Goal: Navigation & Orientation: Find specific page/section

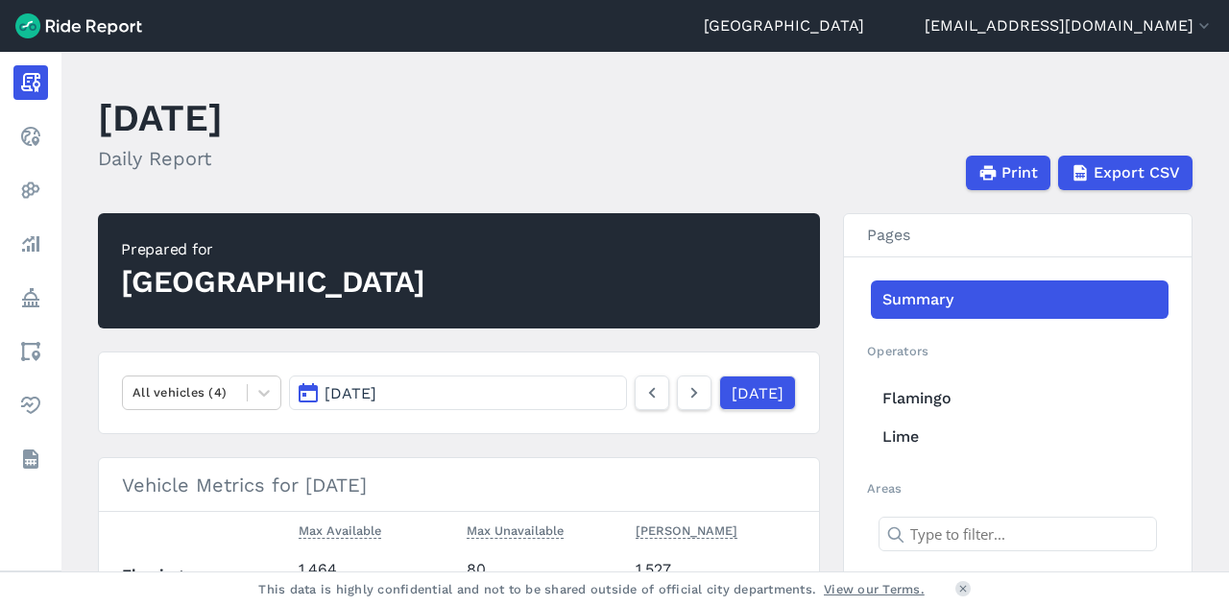
scroll to position [8, 0]
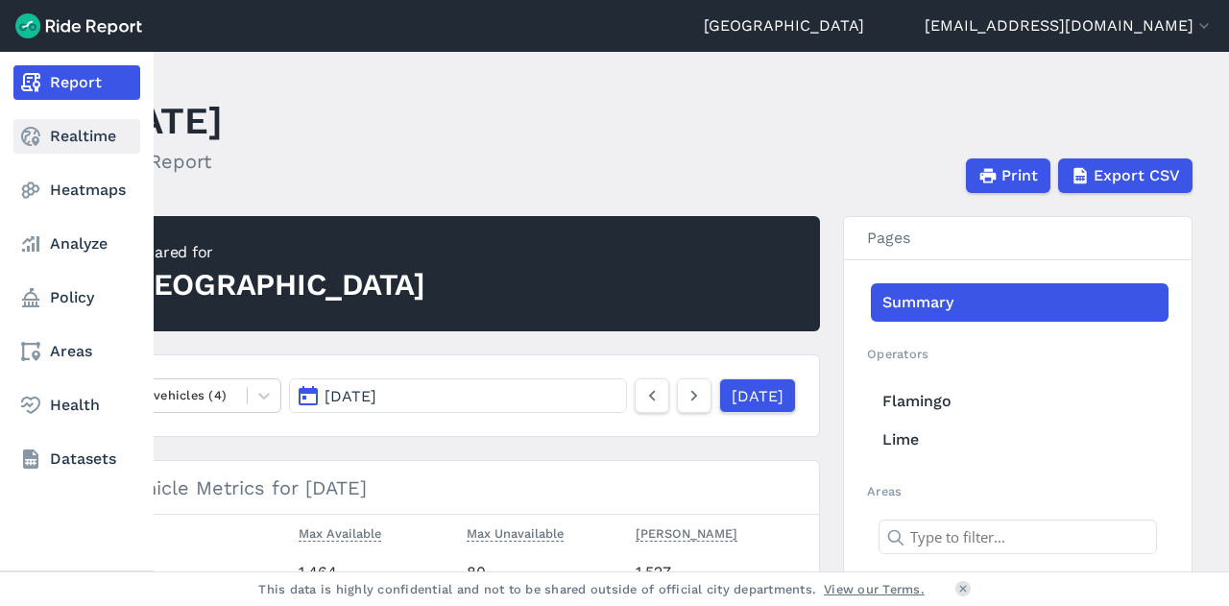
click at [63, 135] on link "Realtime" at bounding box center [76, 136] width 127 height 35
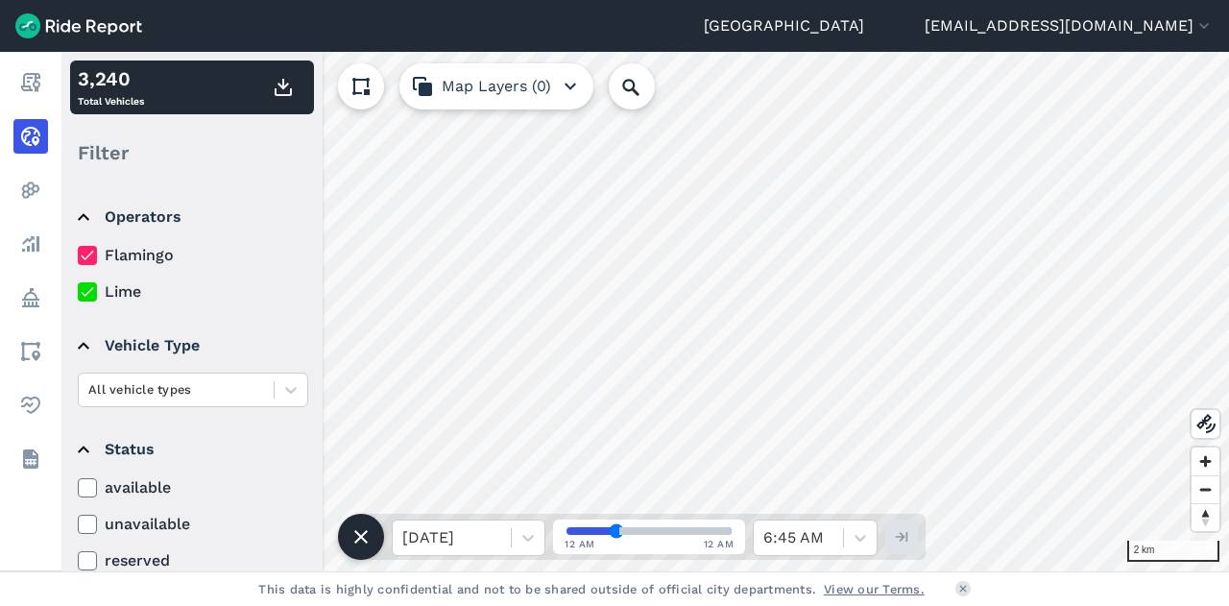
click at [702, 605] on html "[GEOGRAPHIC_DATA] [EMAIL_ADDRESS][DOMAIN_NAME] Settings Terms Sign Out Report R…" at bounding box center [614, 303] width 1229 height 606
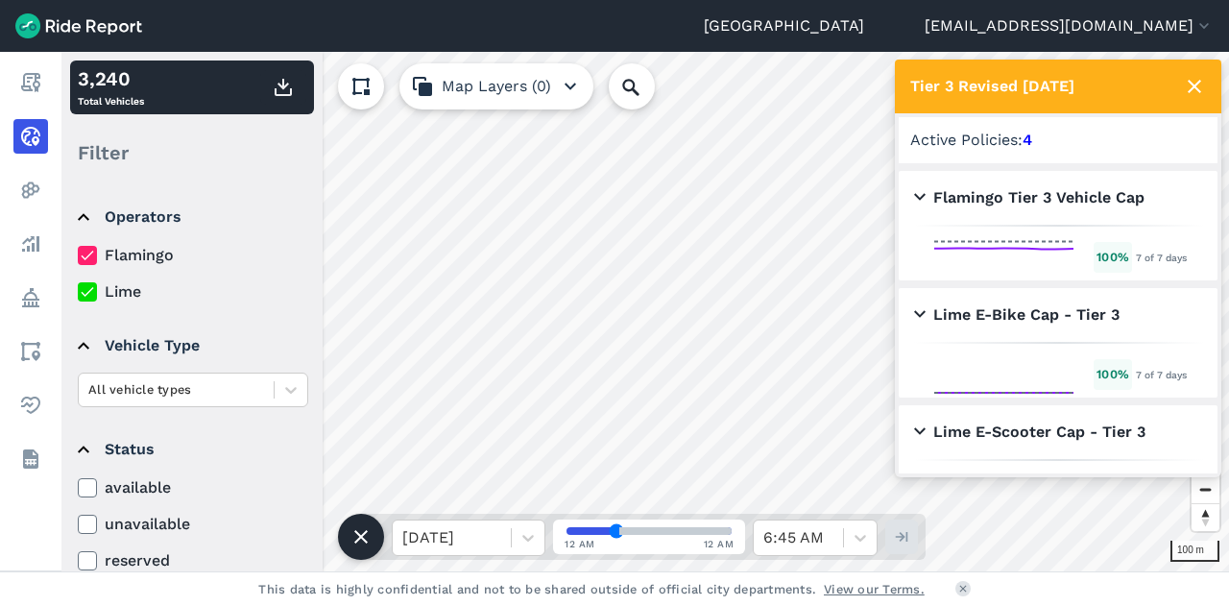
click at [1191, 82] on use at bounding box center [1194, 86] width 13 height 13
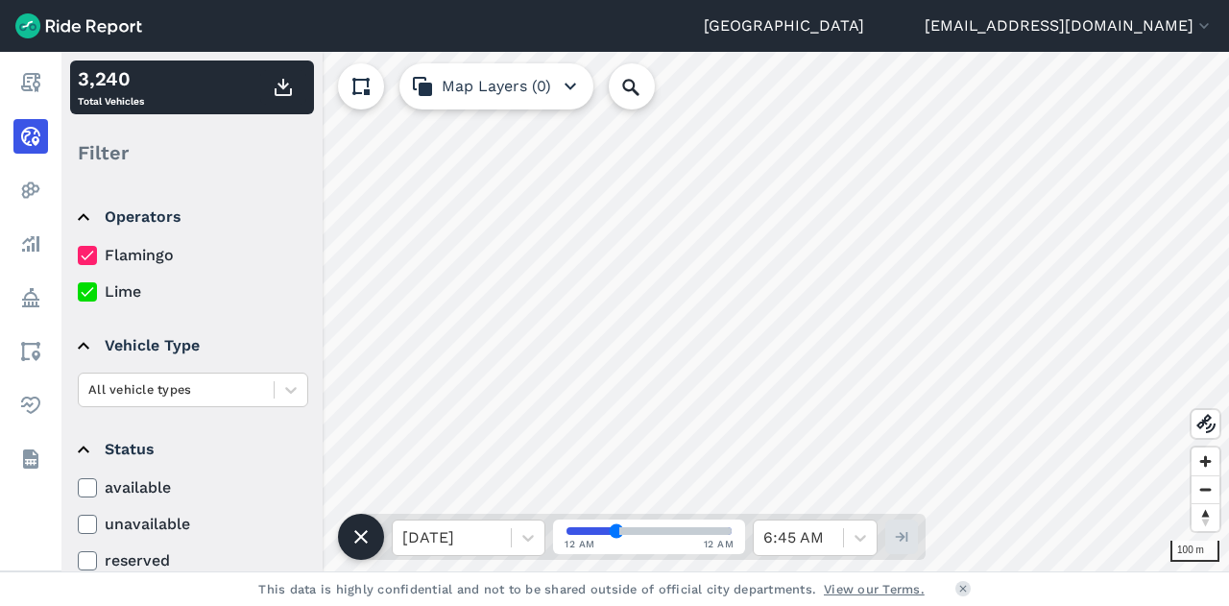
click at [749, 605] on html "[GEOGRAPHIC_DATA] [EMAIL_ADDRESS][DOMAIN_NAME] Settings Terms Sign Out Report R…" at bounding box center [614, 303] width 1229 height 606
click at [597, 605] on html "[GEOGRAPHIC_DATA] [EMAIL_ADDRESS][DOMAIN_NAME] Settings Terms Sign Out Report R…" at bounding box center [614, 303] width 1229 height 606
click at [584, 605] on html "[GEOGRAPHIC_DATA] [EMAIL_ADDRESS][DOMAIN_NAME] Settings Terms Sign Out Report R…" at bounding box center [614, 303] width 1229 height 606
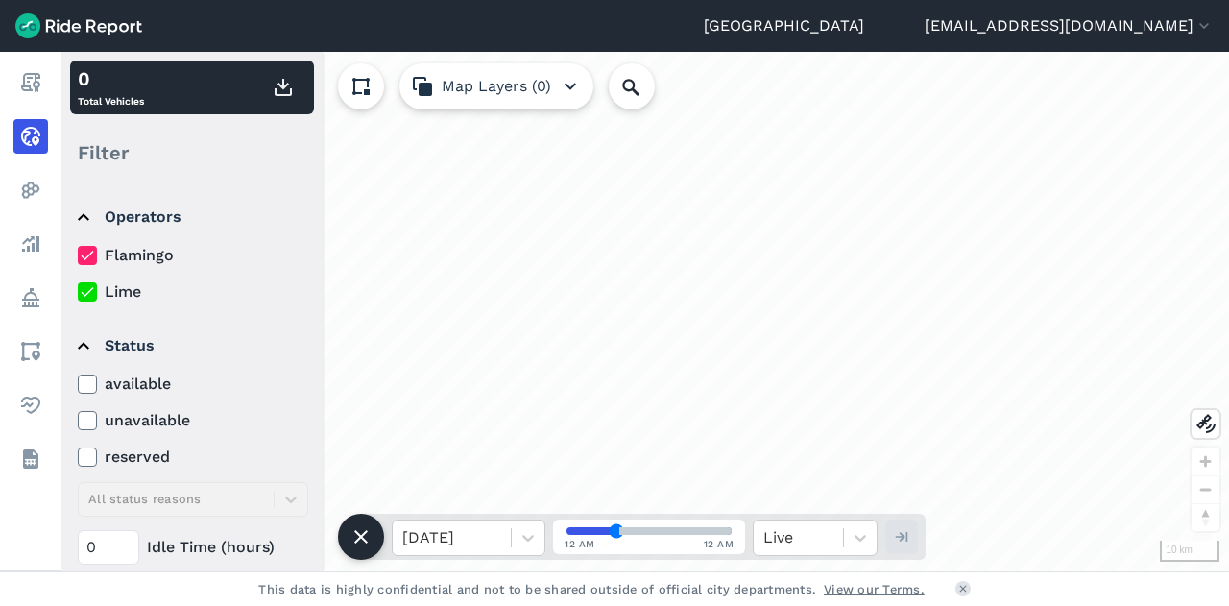
drag, startPoint x: 778, startPoint y: 428, endPoint x: 783, endPoint y: 265, distance: 163.3
drag, startPoint x: 783, startPoint y: 265, endPoint x: 730, endPoint y: 251, distance: 54.7
click at [730, 251] on div "loading" at bounding box center [645, 312] width 1168 height 520
